Goal: Information Seeking & Learning: Check status

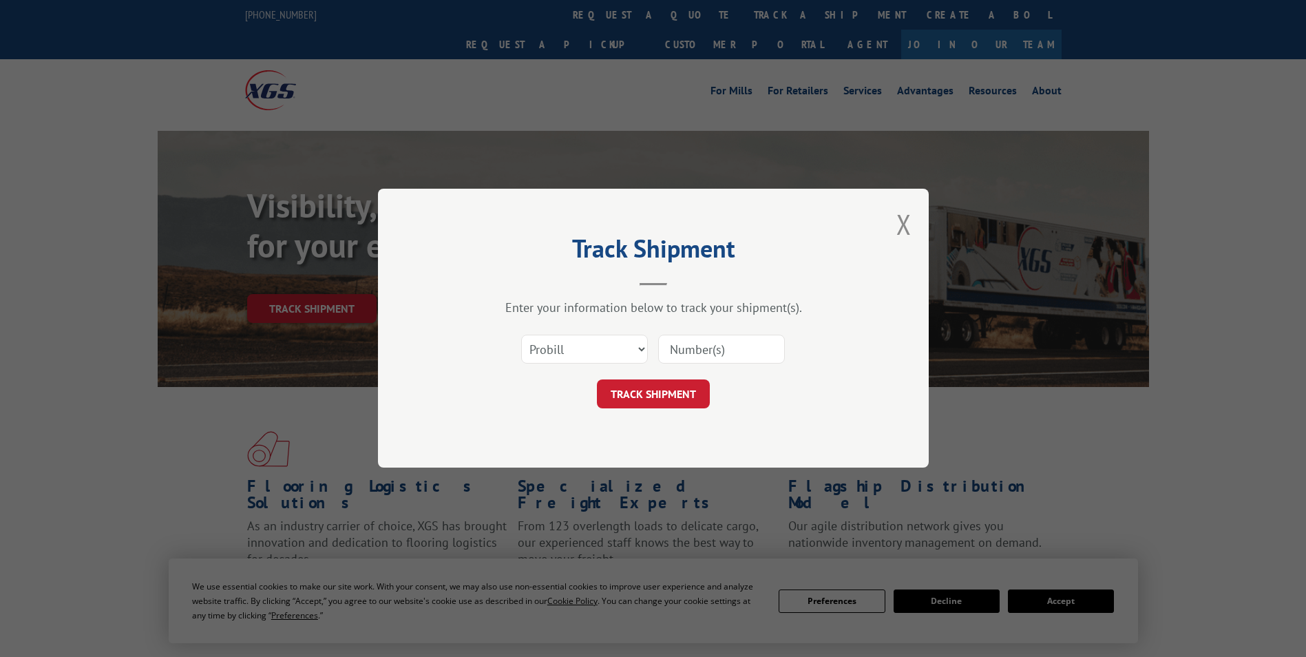
click at [645, 354] on select "Select category... Probill BOL PO" at bounding box center [584, 349] width 127 height 29
select select "bol"
click at [521, 335] on select "Select category... Probill BOL PO" at bounding box center [584, 349] width 127 height 29
click at [749, 352] on input at bounding box center [721, 349] width 127 height 29
type input "2853075-1"
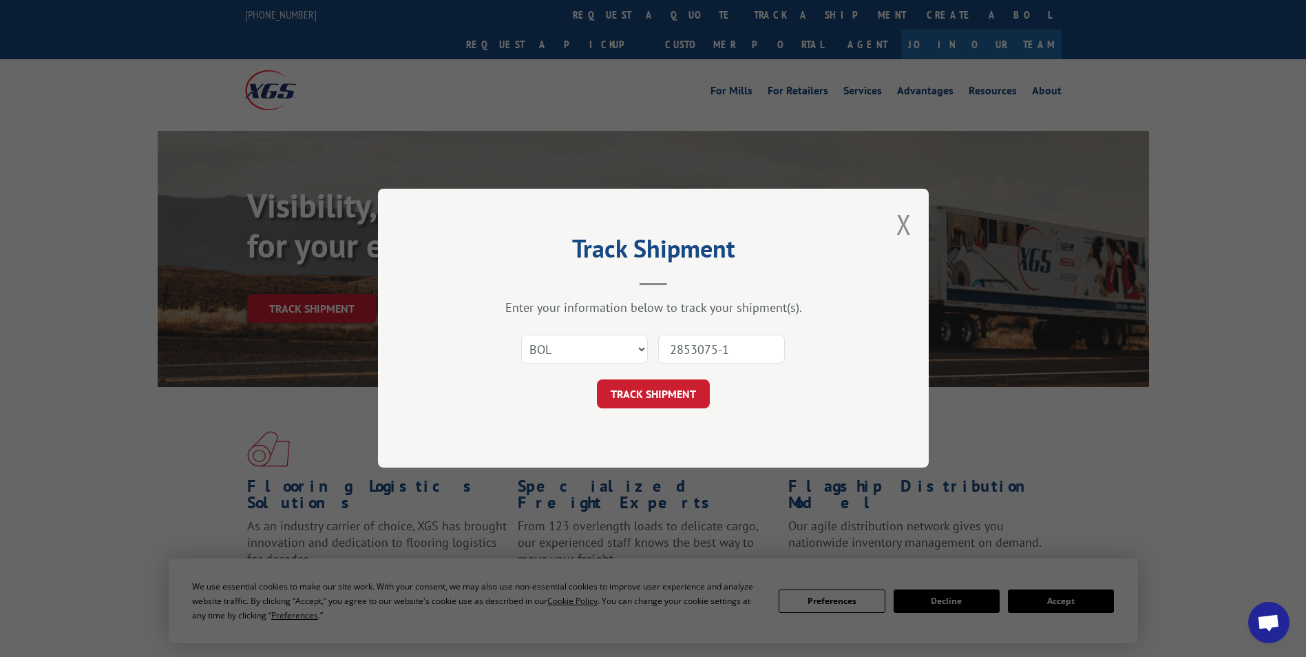
click button "TRACK SHIPMENT" at bounding box center [653, 394] width 113 height 29
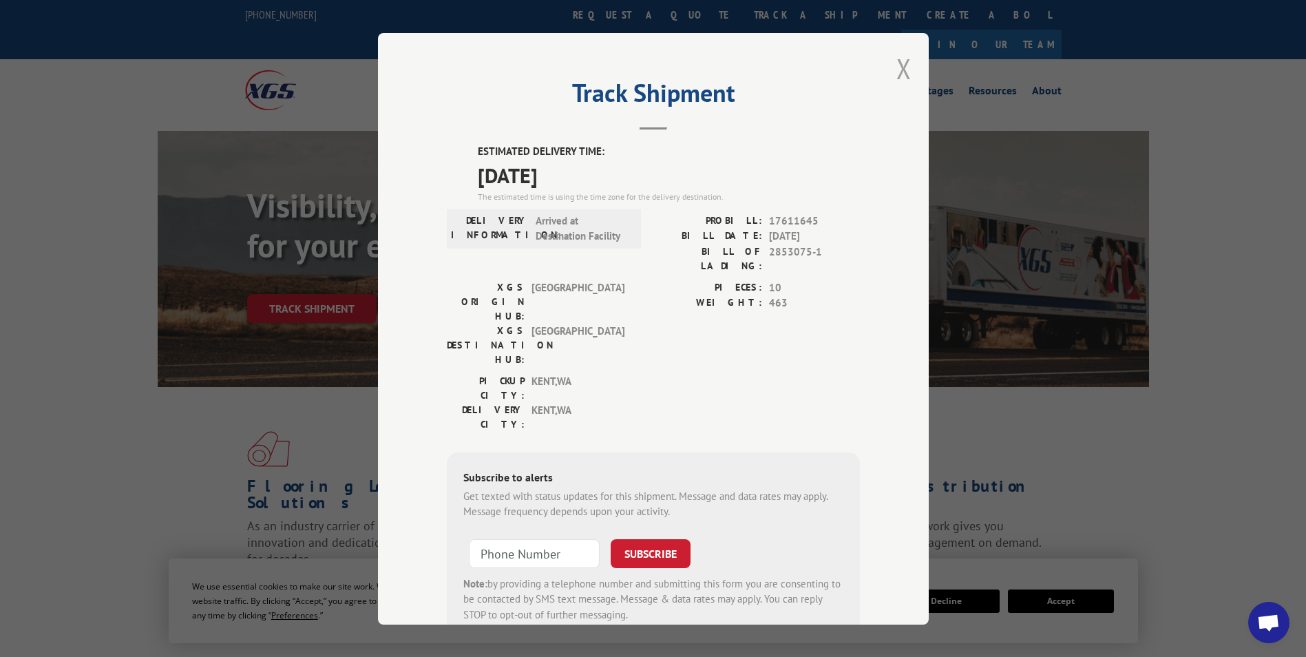
click at [898, 67] on button "Close modal" at bounding box center [903, 68] width 15 height 36
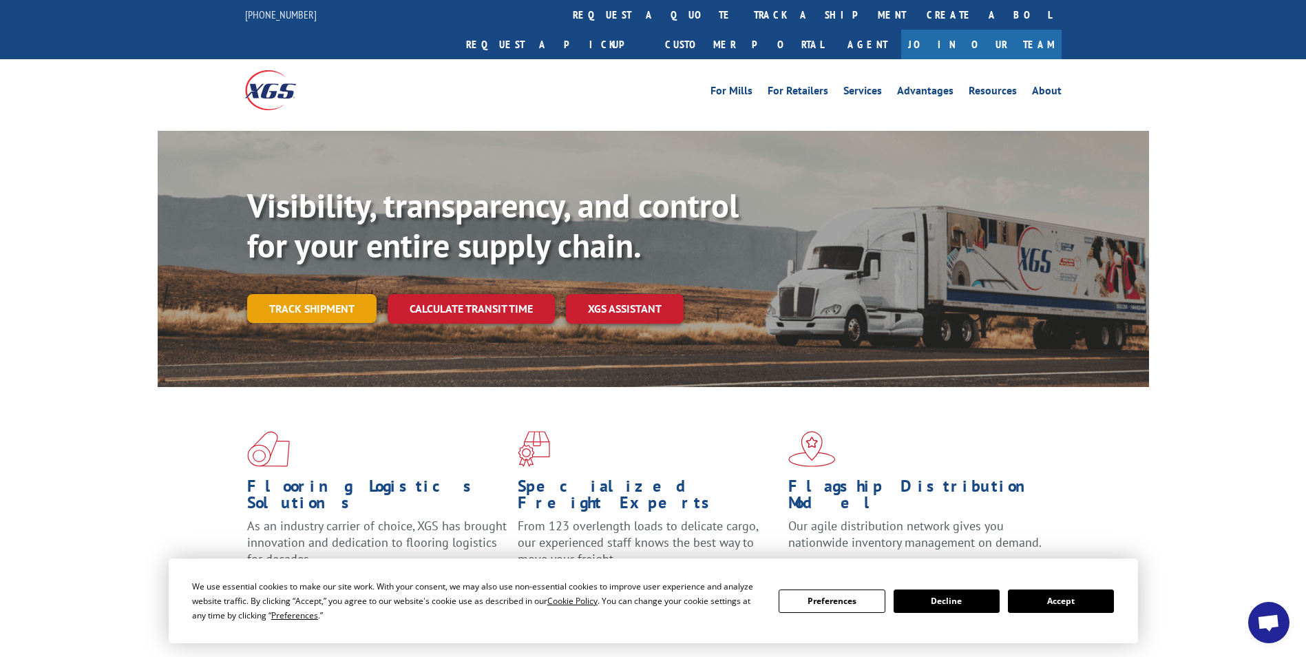
click at [345, 294] on link "Track shipment" at bounding box center [311, 308] width 129 height 29
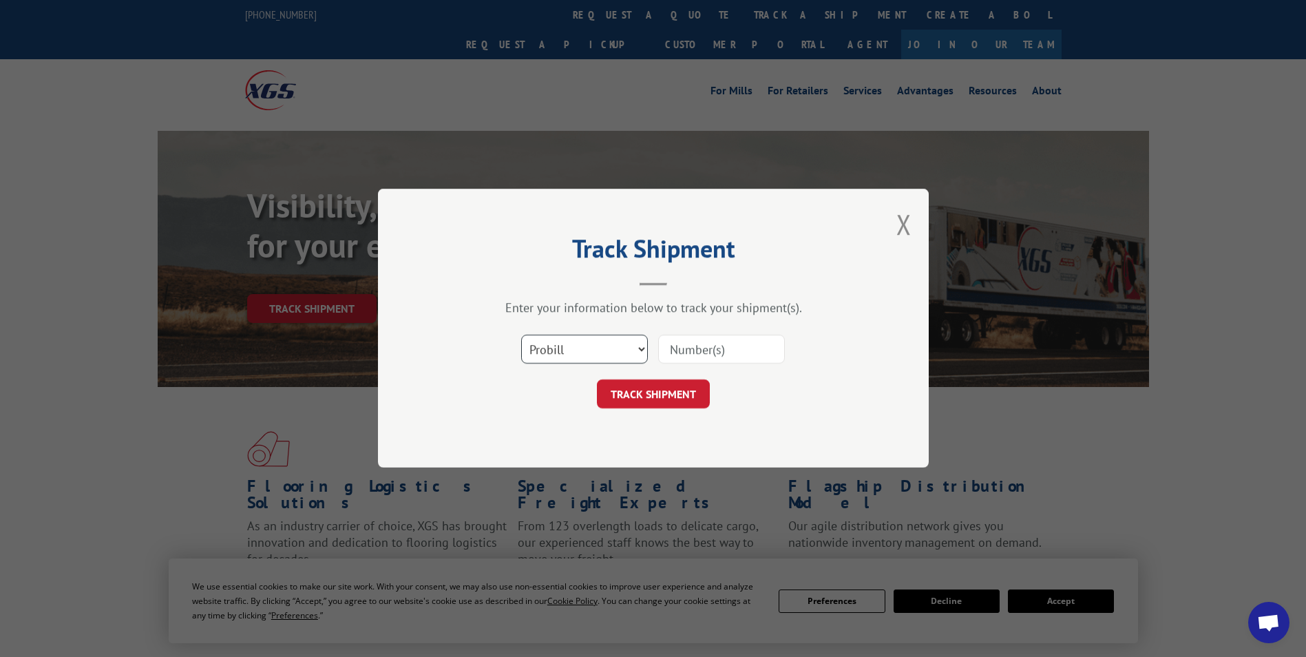
click at [639, 349] on select "Select category... Probill BOL PO" at bounding box center [584, 349] width 127 height 29
select select "bol"
click at [521, 335] on select "Select category... Probill BOL PO" at bounding box center [584, 349] width 127 height 29
click at [710, 341] on input at bounding box center [721, 349] width 127 height 29
type input "2853075-1"
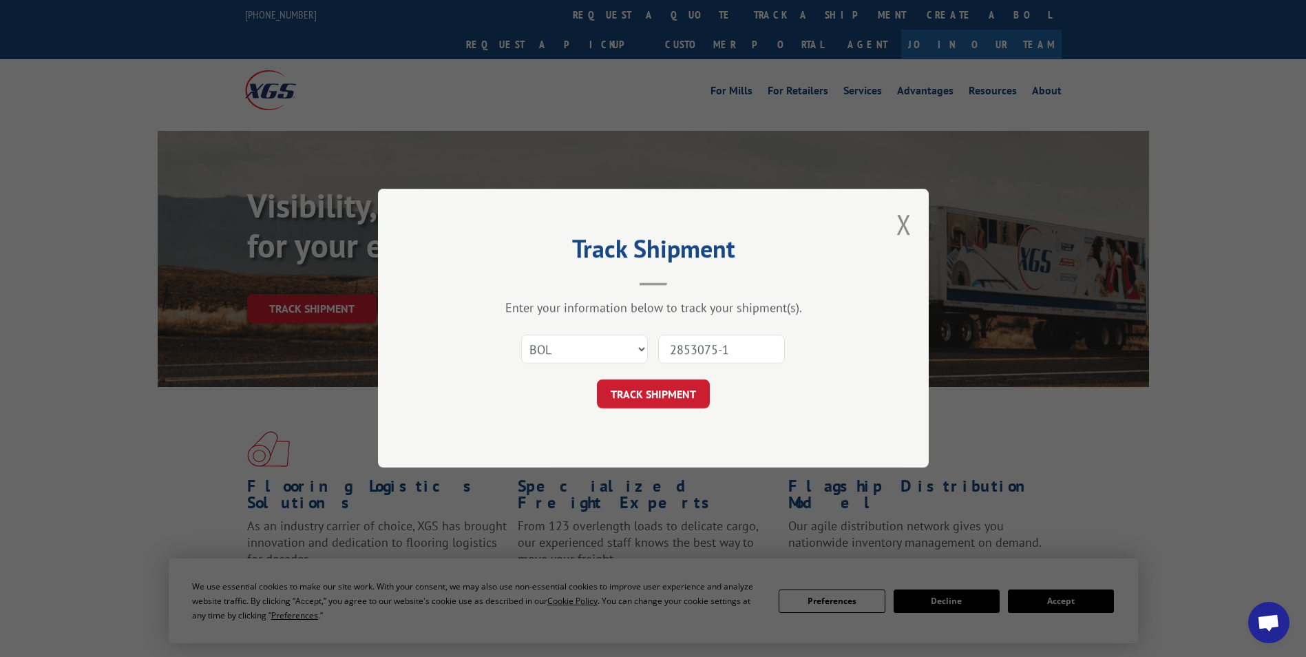
click button "TRACK SHIPMENT" at bounding box center [653, 394] width 113 height 29
